Goal: Check status: Check status

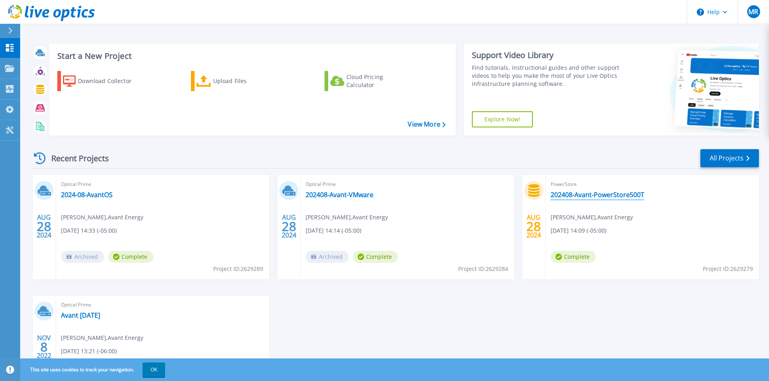
click at [581, 195] on link "202408-Avant-PowerStore500T" at bounding box center [597, 195] width 94 height 8
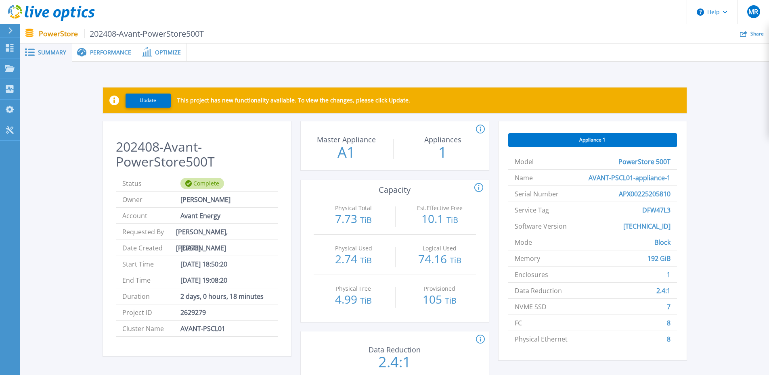
click at [408, 65] on div "Update This project has new functionality available. To view the changes, pleas…" at bounding box center [394, 239] width 748 height 354
click at [500, 73] on div "Update This project has new functionality available. To view the changes, pleas…" at bounding box center [394, 239] width 748 height 354
click at [483, 67] on div "Update This project has new functionality available. To view the changes, pleas…" at bounding box center [394, 239] width 748 height 354
click at [404, 67] on div "Update This project has new functionality available. To view the changes, pleas…" at bounding box center [394, 239] width 748 height 354
click at [404, 68] on div "Update This project has new functionality available. To view the changes, pleas…" at bounding box center [394, 239] width 748 height 354
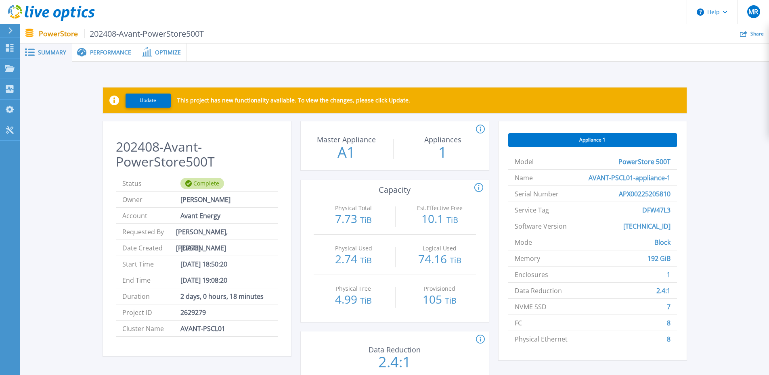
click at [303, 65] on div "Update This project has new functionality available. To view the changes, pleas…" at bounding box center [394, 239] width 748 height 354
click at [340, 66] on div "Update This project has new functionality available. To view the changes, pleas…" at bounding box center [394, 239] width 748 height 354
click at [365, 72] on div "Update This project has new functionality available. To view the changes, pleas…" at bounding box center [394, 239] width 748 height 354
click at [755, 11] on span "MR" at bounding box center [753, 11] width 10 height 6
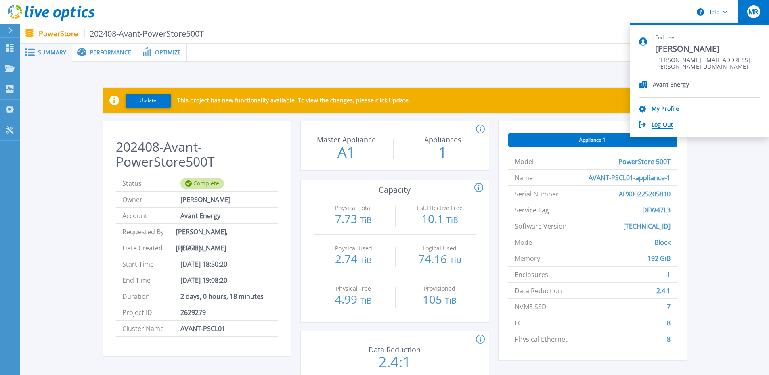
click at [660, 124] on link "Log Out" at bounding box center [661, 125] width 21 height 8
